Goal: Task Accomplishment & Management: Manage account settings

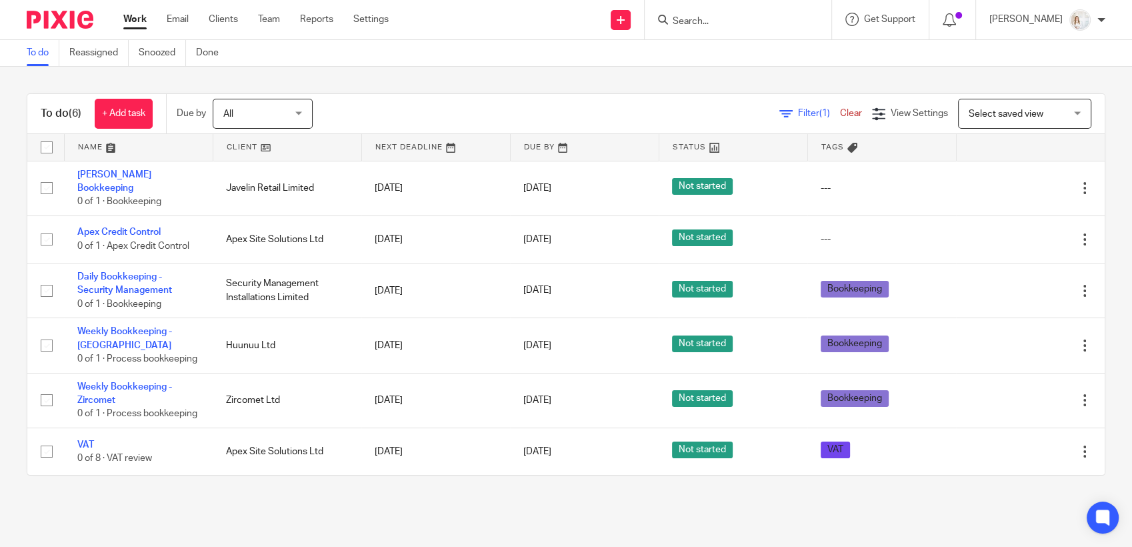
click at [45, 148] on input "checkbox" at bounding box center [46, 147] width 25 height 25
checkbox input "true"
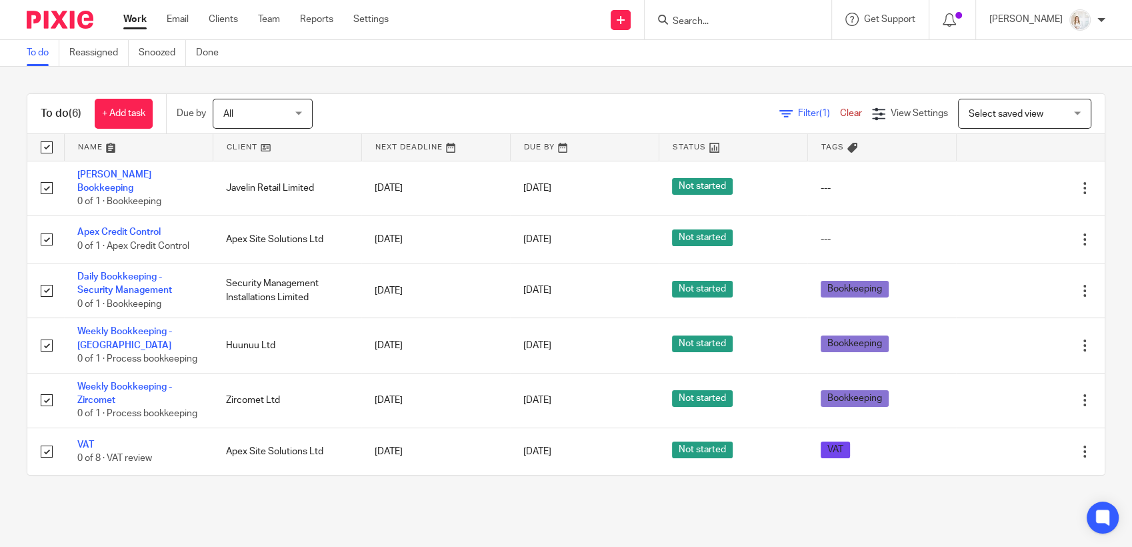
checkbox input "true"
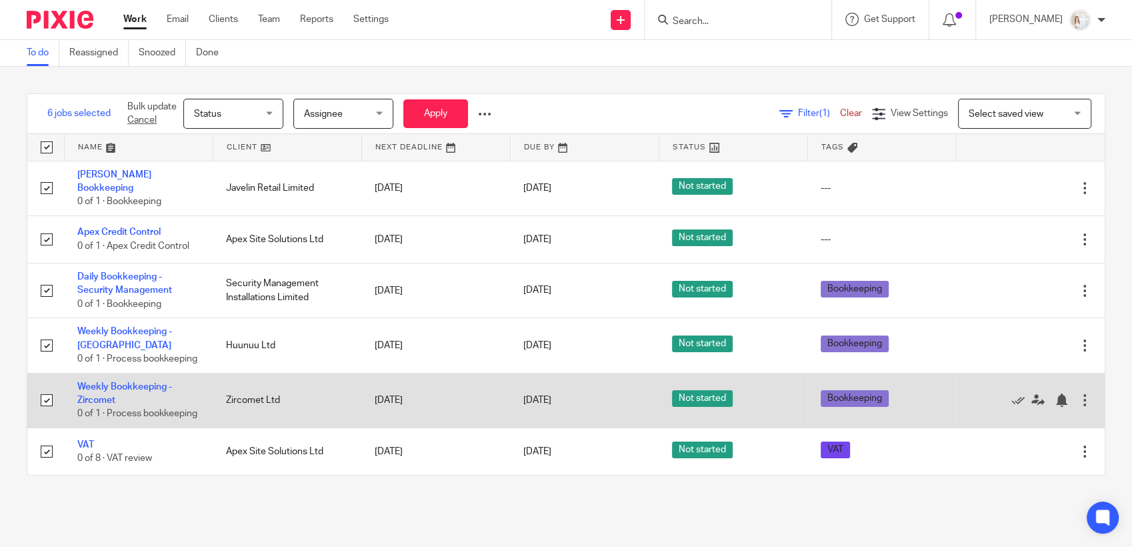
click at [51, 413] on input "checkbox" at bounding box center [46, 399] width 25 height 25
checkbox input "false"
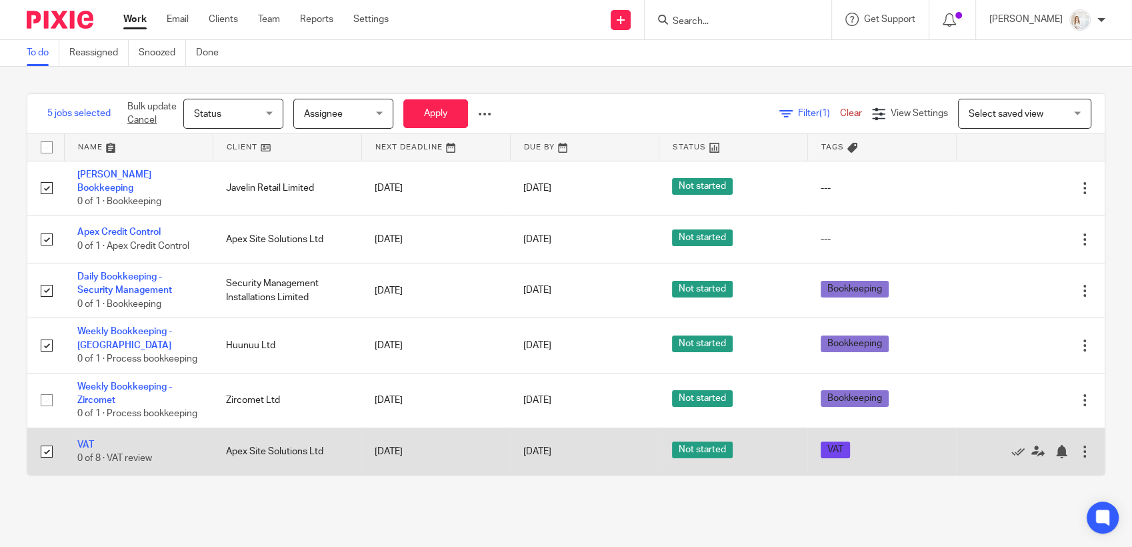
click at [45, 464] on input "checkbox" at bounding box center [46, 451] width 25 height 25
checkbox input "false"
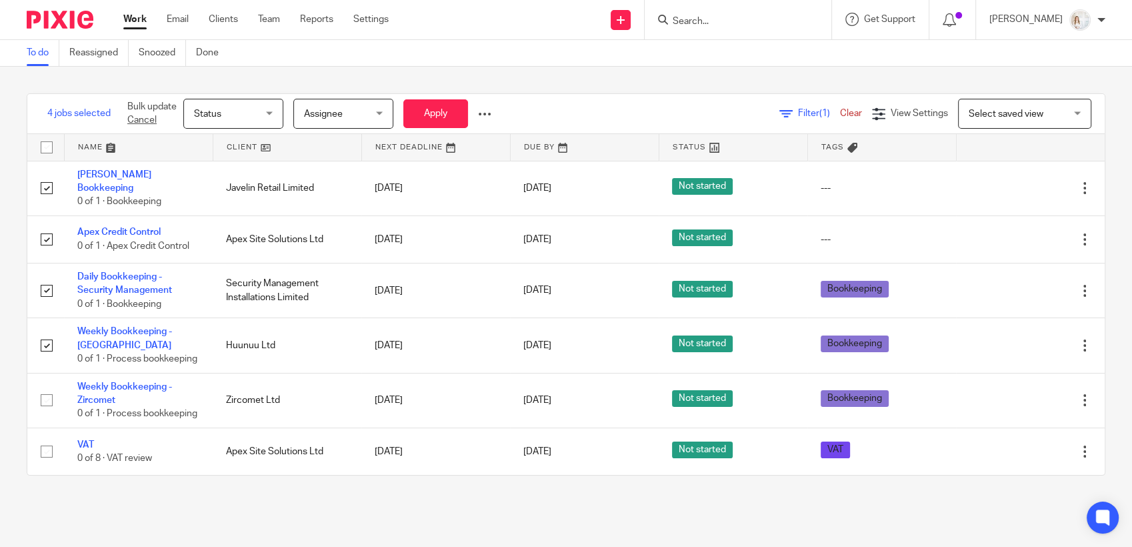
click at [273, 119] on div "Status Status" at bounding box center [233, 114] width 100 height 30
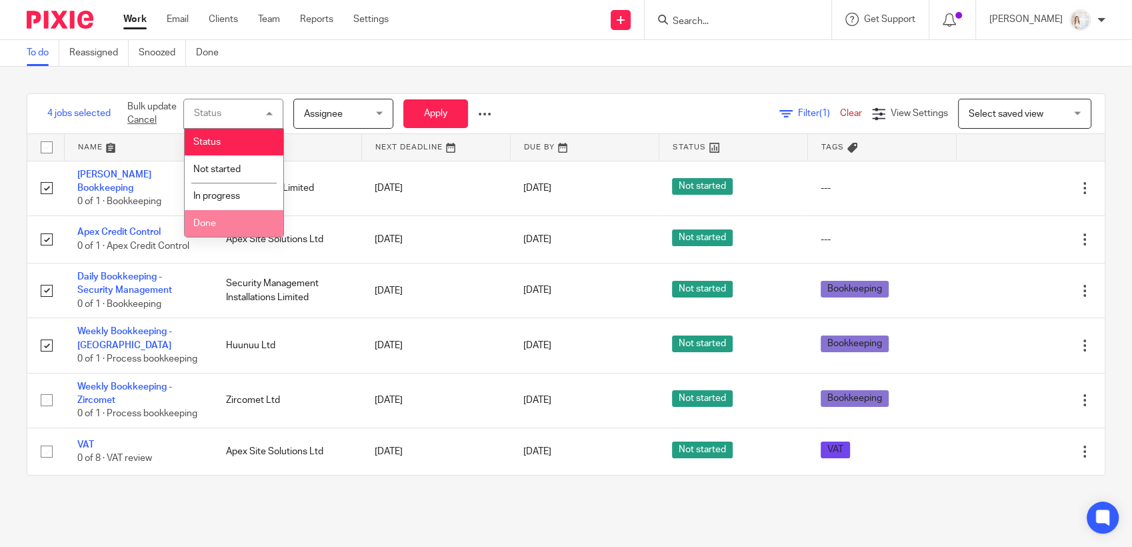
click at [234, 222] on li "Done" at bounding box center [234, 223] width 99 height 27
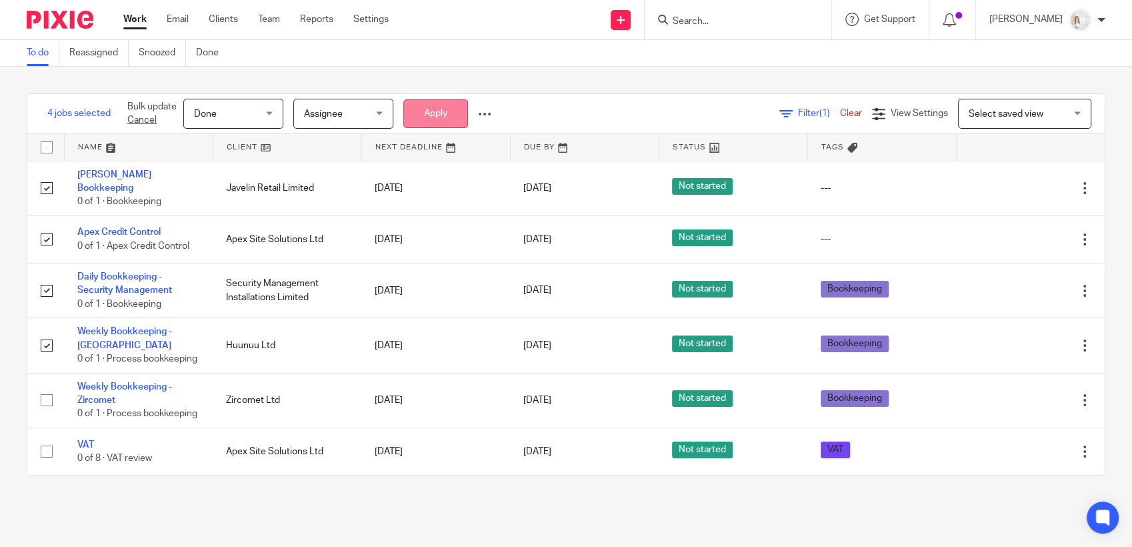
click at [441, 101] on button "Apply" at bounding box center [435, 113] width 65 height 29
click at [434, 115] on button "Apply" at bounding box center [435, 113] width 65 height 29
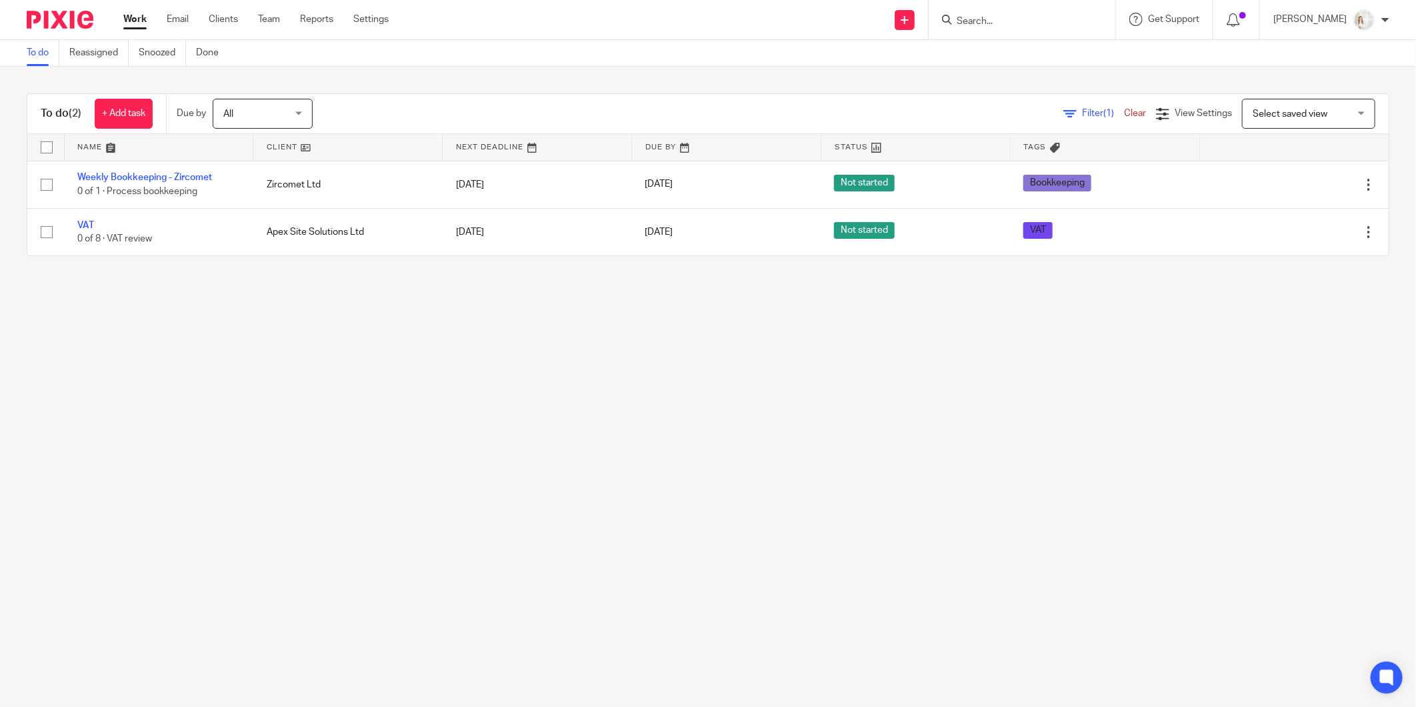
click at [225, 396] on main "To do Reassigned Snoozed Done To do (2) + Add task Due by All All [DATE] [DATE]…" at bounding box center [708, 353] width 1416 height 707
click at [237, 381] on main "To do Reassigned Snoozed Done To do (2) + Add task Due by All All [DATE] [DATE]…" at bounding box center [708, 353] width 1416 height 707
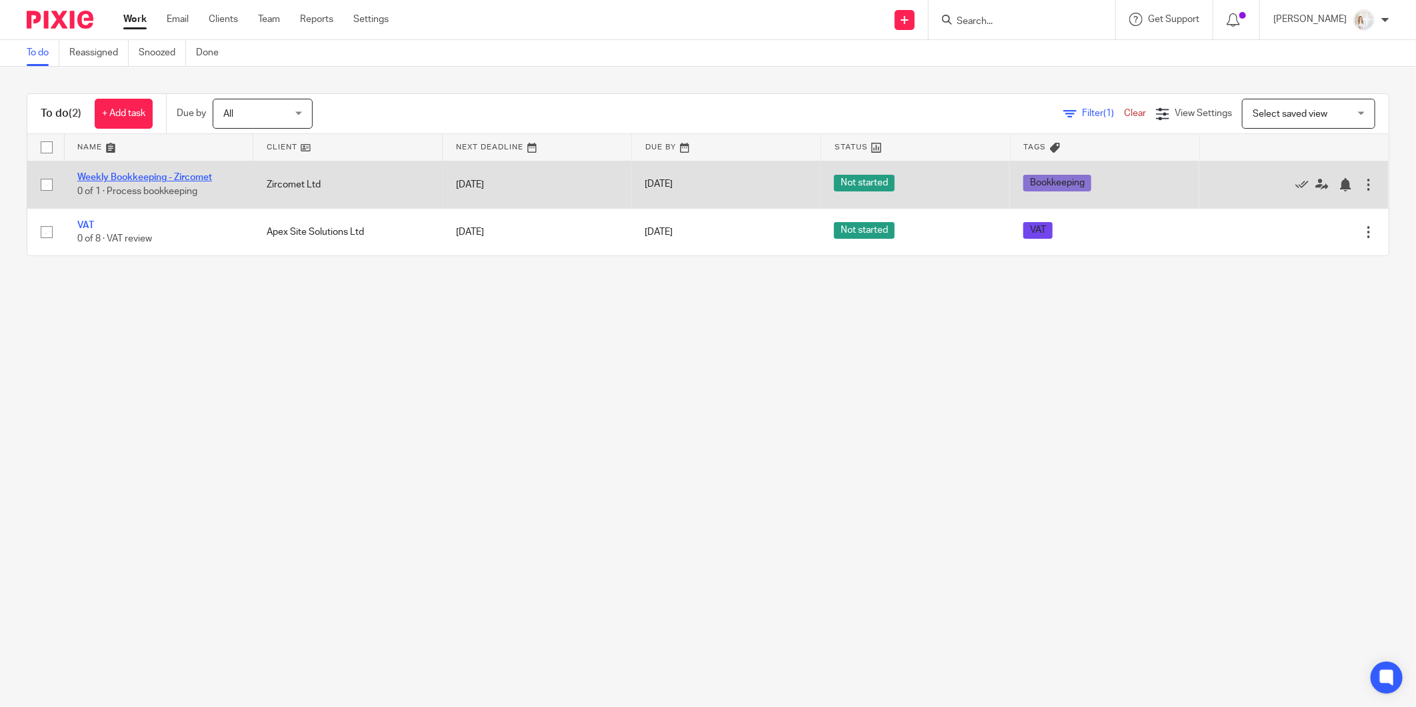
click at [196, 180] on link "Weekly Bookkeeping - Zircomet" at bounding box center [144, 177] width 135 height 9
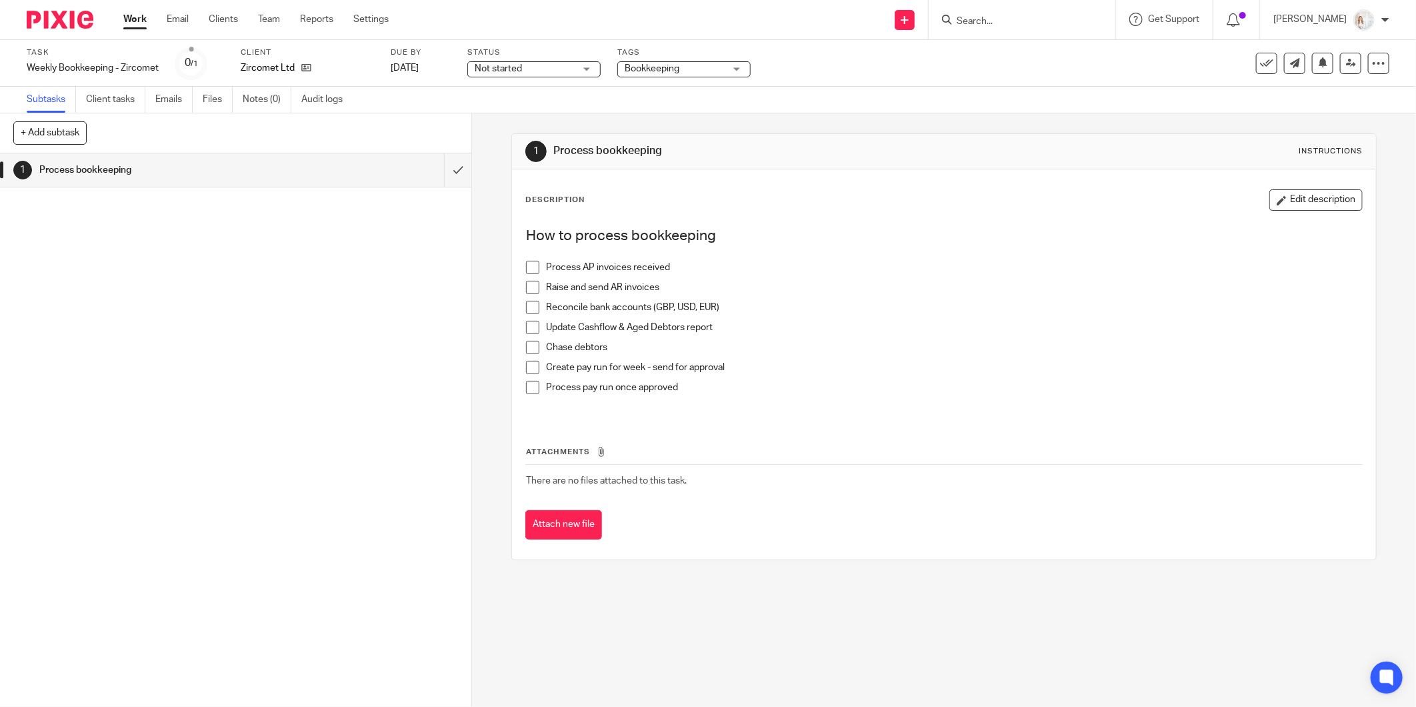
click at [532, 270] on span at bounding box center [532, 267] width 13 height 13
click at [529, 305] on span at bounding box center [532, 307] width 13 height 13
click at [527, 351] on span at bounding box center [532, 347] width 13 height 13
click at [526, 331] on span at bounding box center [532, 327] width 13 height 13
click at [526, 367] on span at bounding box center [532, 367] width 13 height 13
